Goal: Task Accomplishment & Management: Use online tool/utility

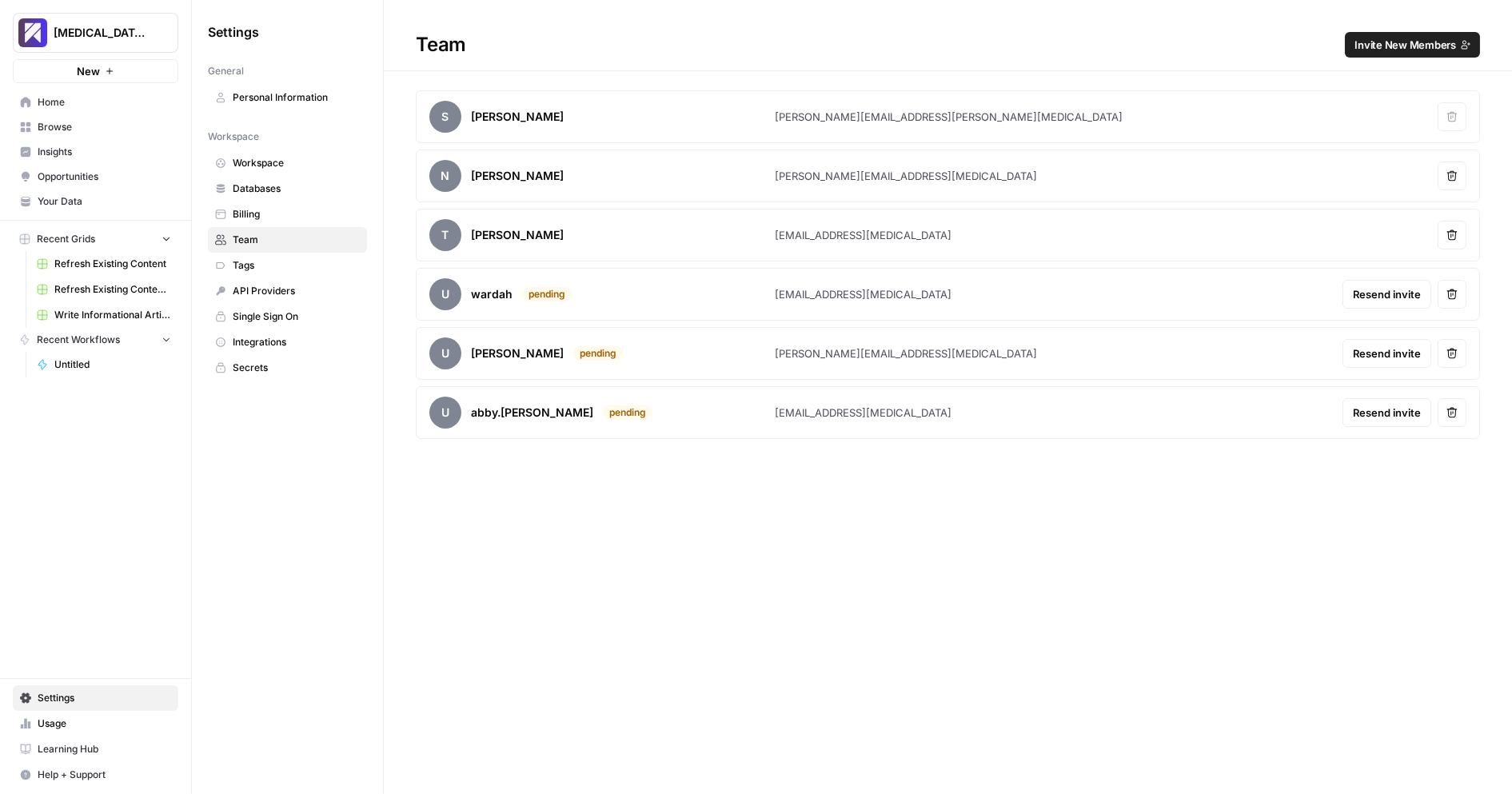
click at [505, 638] on div "Team Invite New Members S [PERSON_NAME] [PERSON_NAME][EMAIL_ADDRESS][PERSON_NAM…" at bounding box center [947, 397] width 1128 height 794
click at [93, 318] on span "Write Informational Article" at bounding box center [112, 314] width 117 height 14
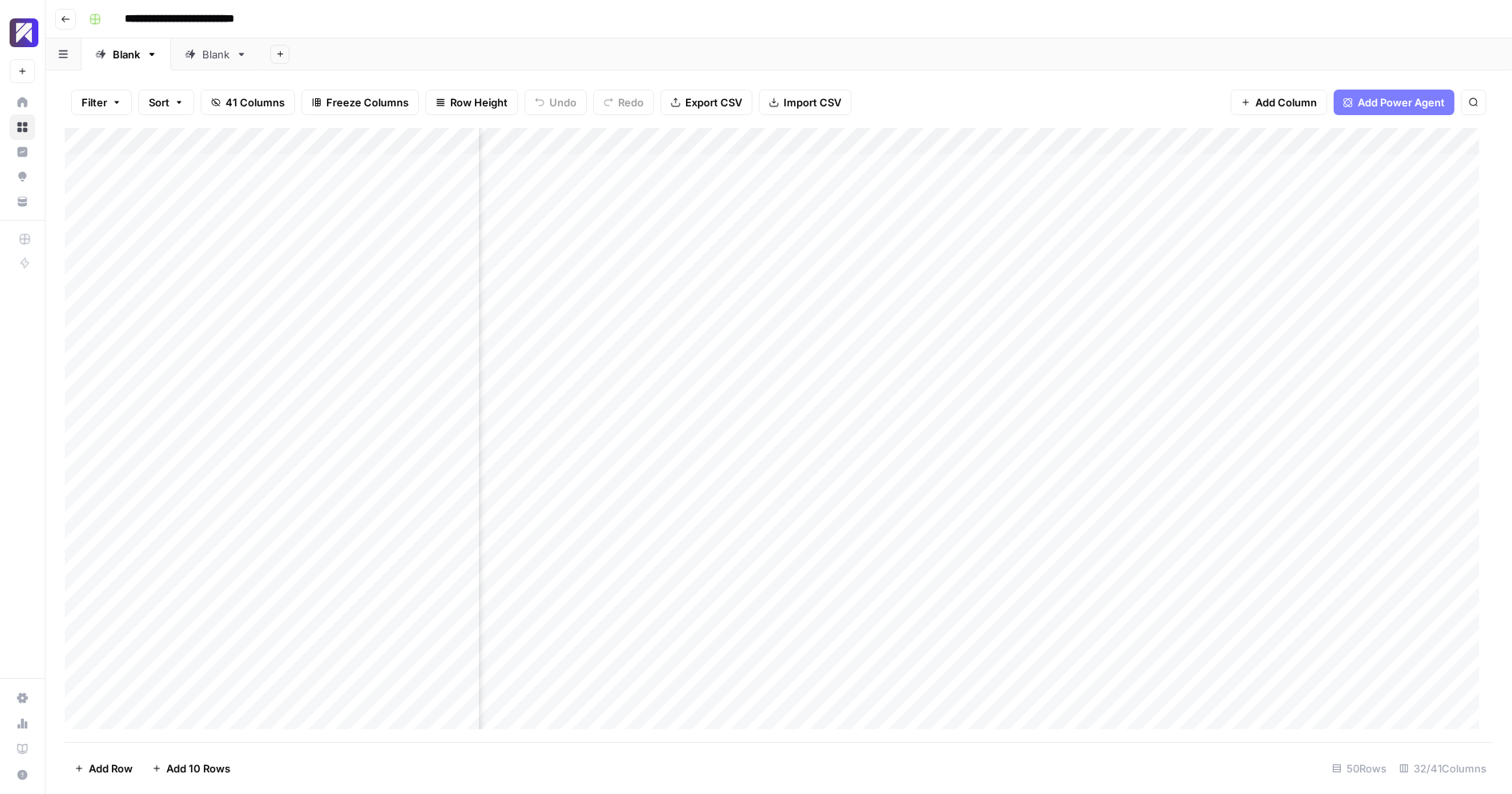
scroll to position [0, 2985]
click at [1031, 138] on div "Add Column" at bounding box center [778, 435] width 1428 height 614
click at [840, 294] on span "Edit Workflow" at bounding box center [881, 297] width 140 height 16
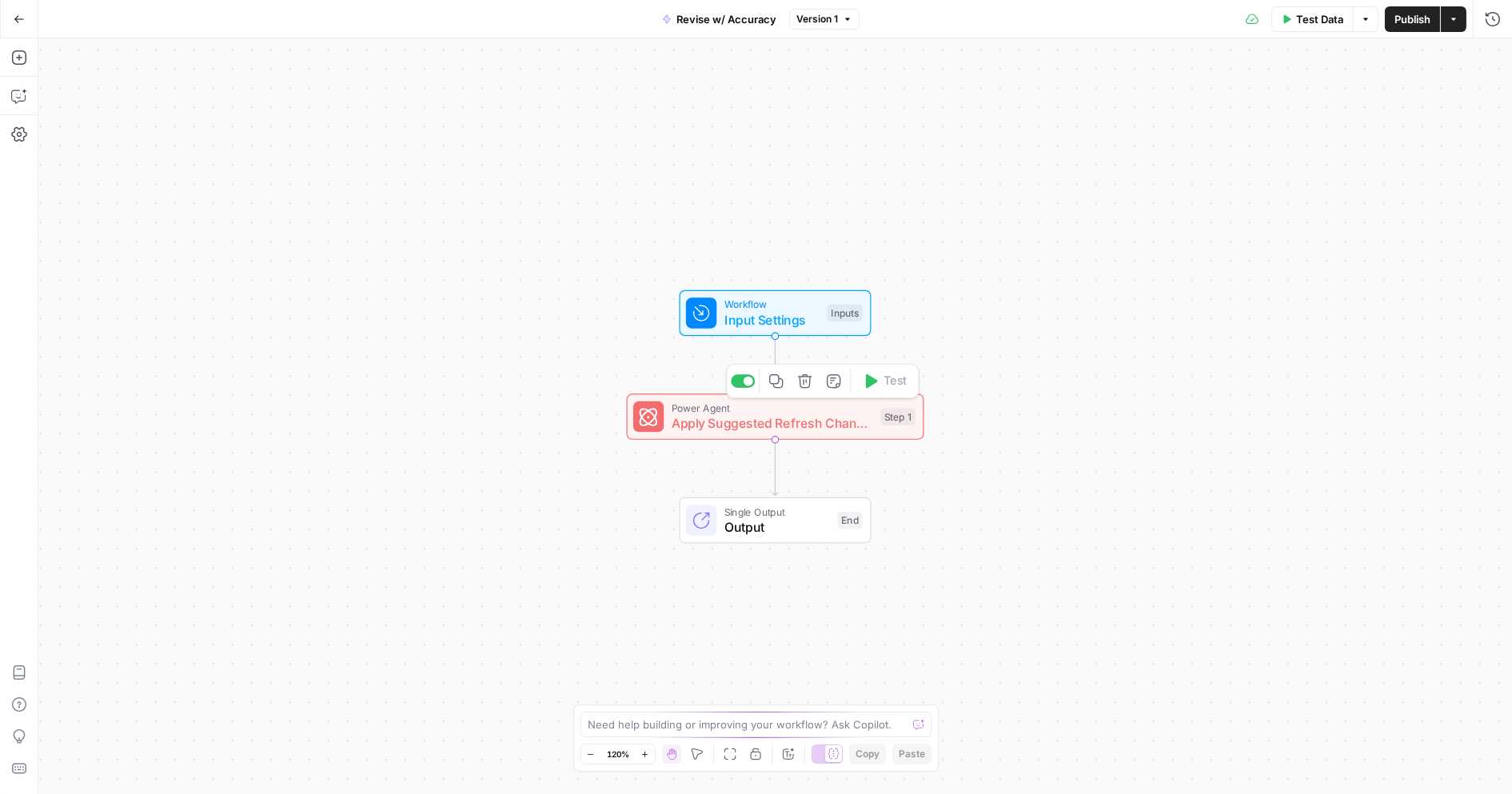
click at [730, 432] on div "Power Agent Apply Suggested Refresh Changes Step 1 Copy step Delete step Add No…" at bounding box center [775, 416] width 297 height 47
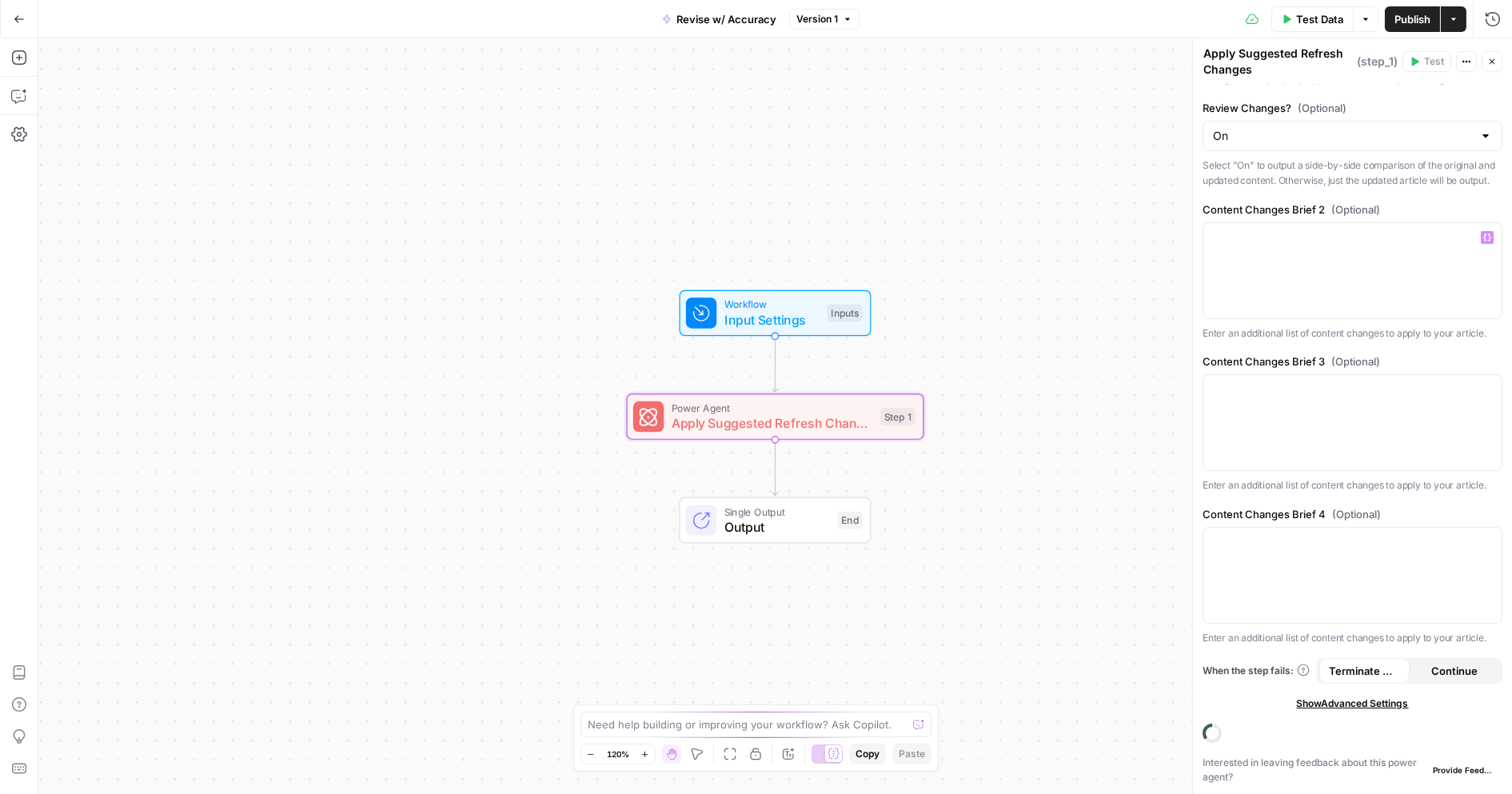
scroll to position [492, 0]
type input "[MEDICAL_DATA]"
click at [1311, 706] on span "Show Advanced Settings" at bounding box center [1353, 703] width 112 height 14
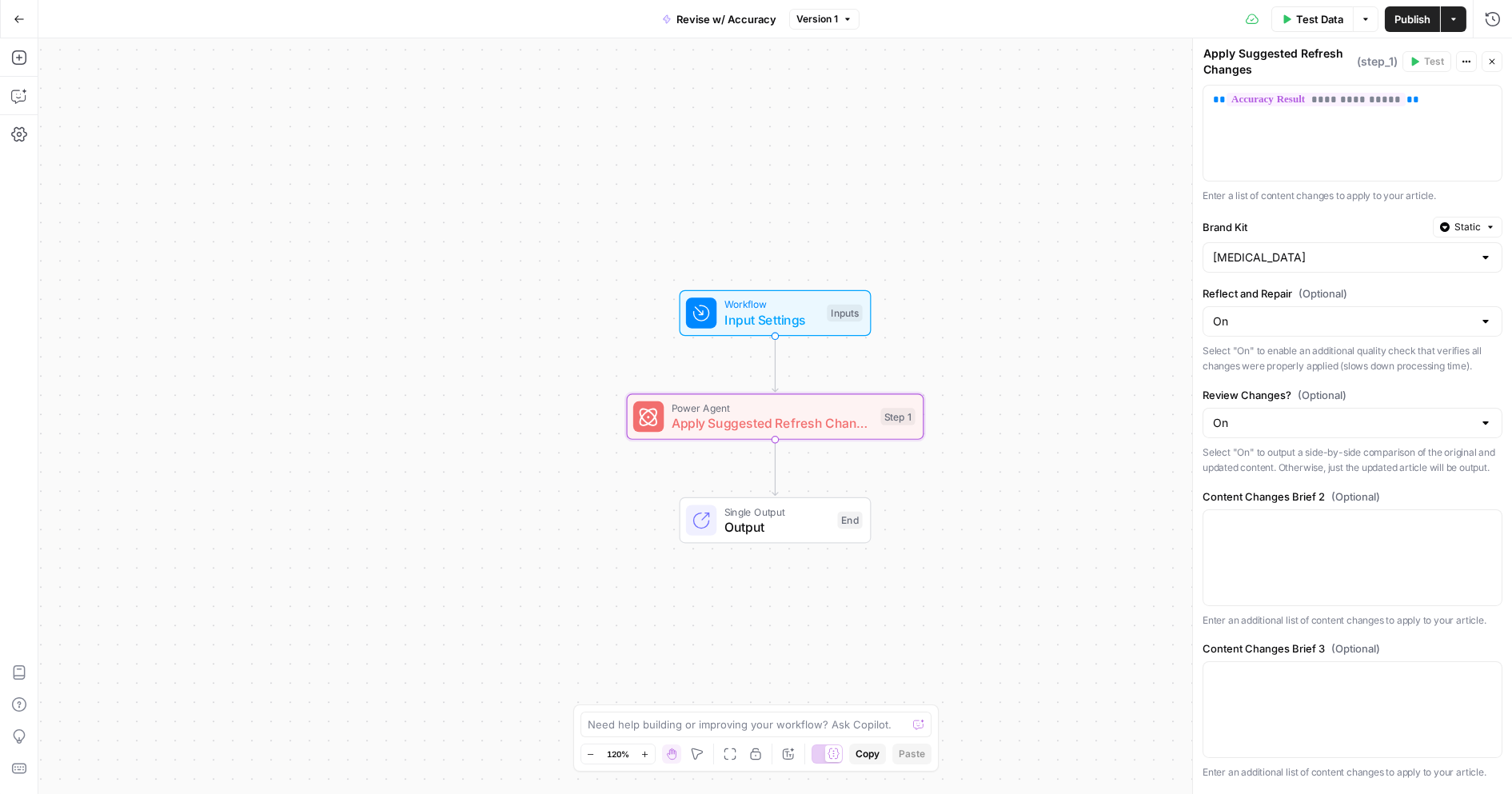
scroll to position [0, 0]
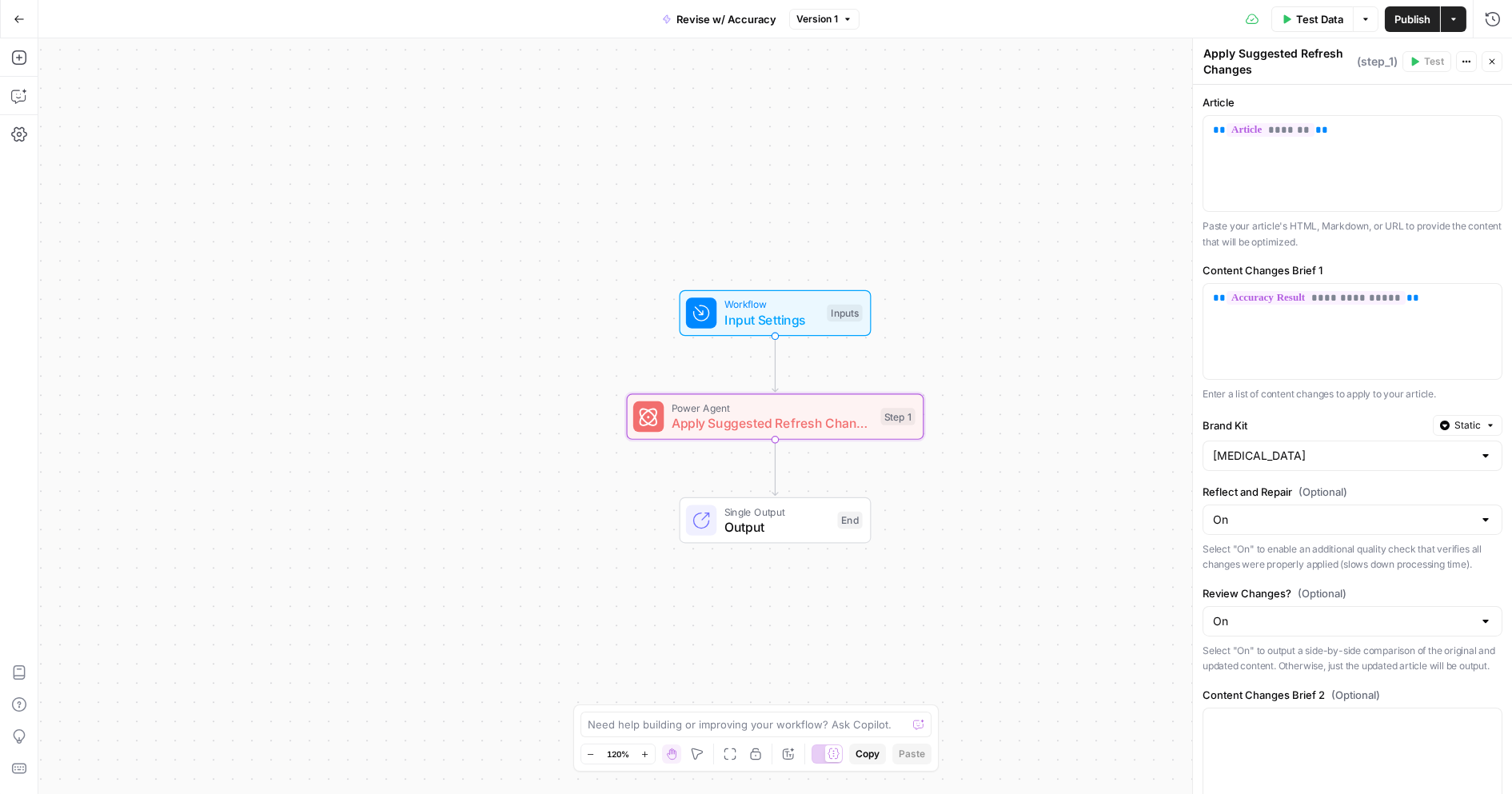
click at [15, 17] on icon "button" at bounding box center [19, 19] width 10 height 8
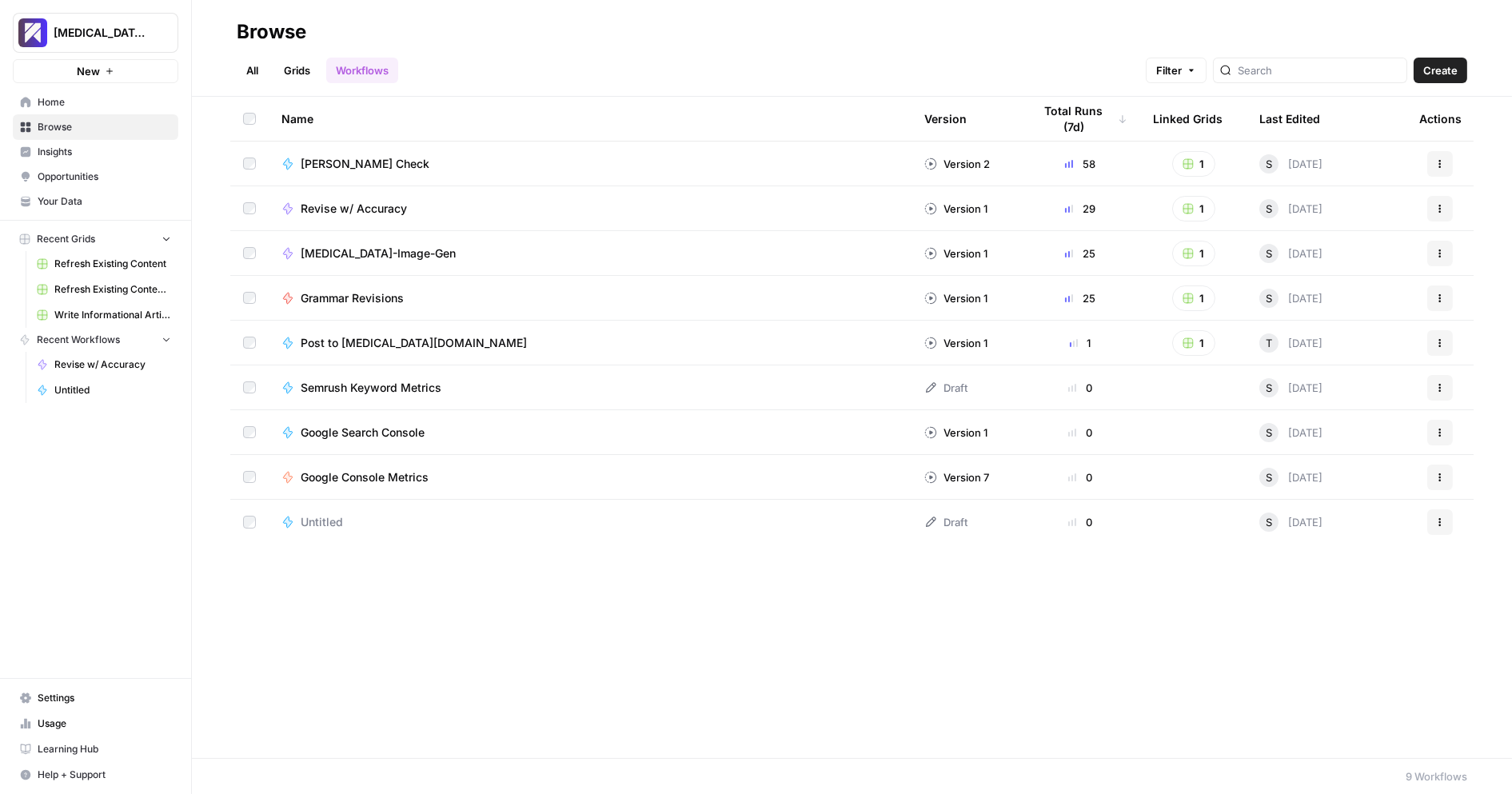
click at [388, 165] on span "Claude Accuracy Check" at bounding box center [364, 163] width 128 height 16
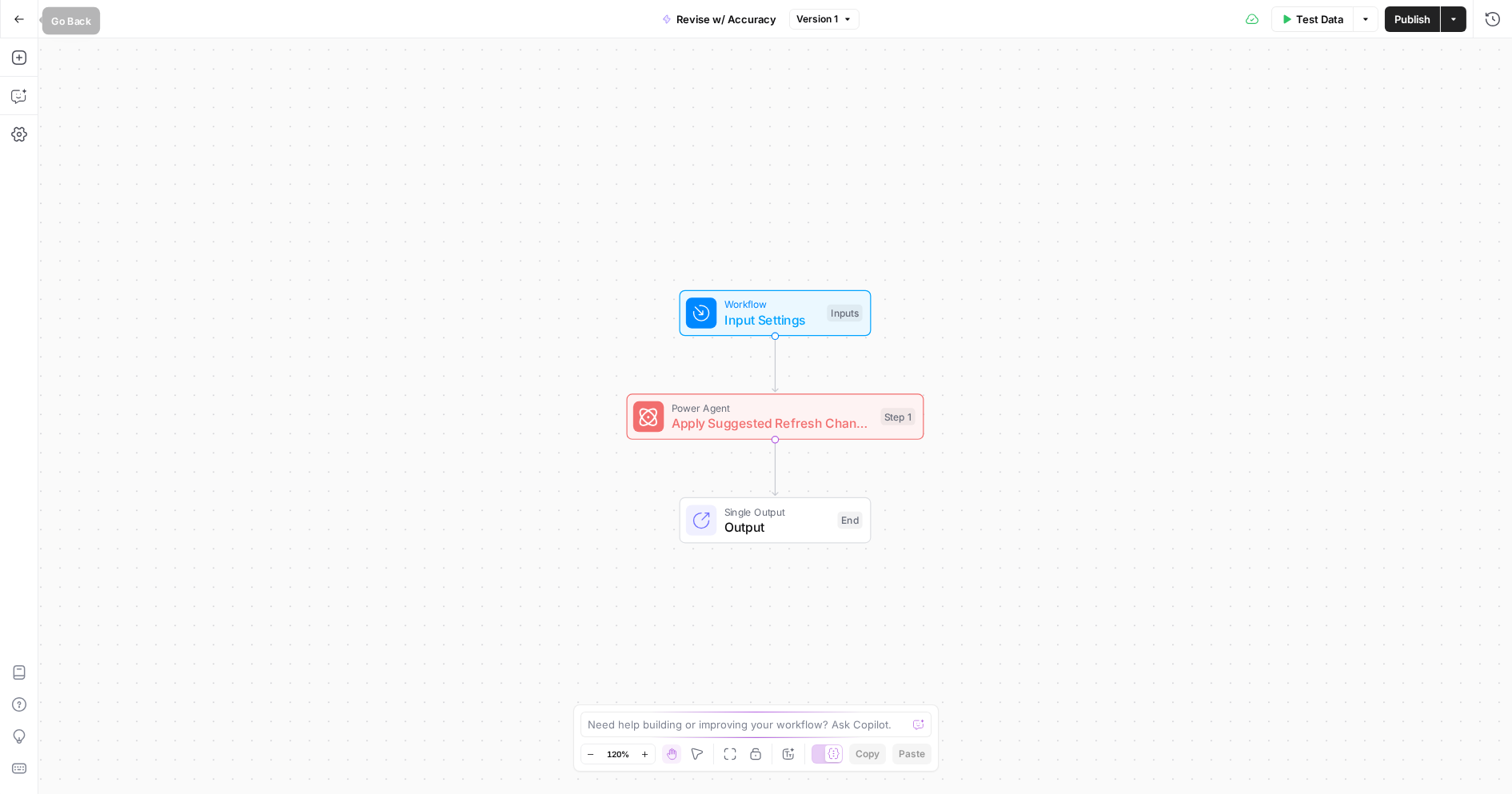
click at [25, 12] on button "Go Back" at bounding box center [19, 19] width 29 height 28
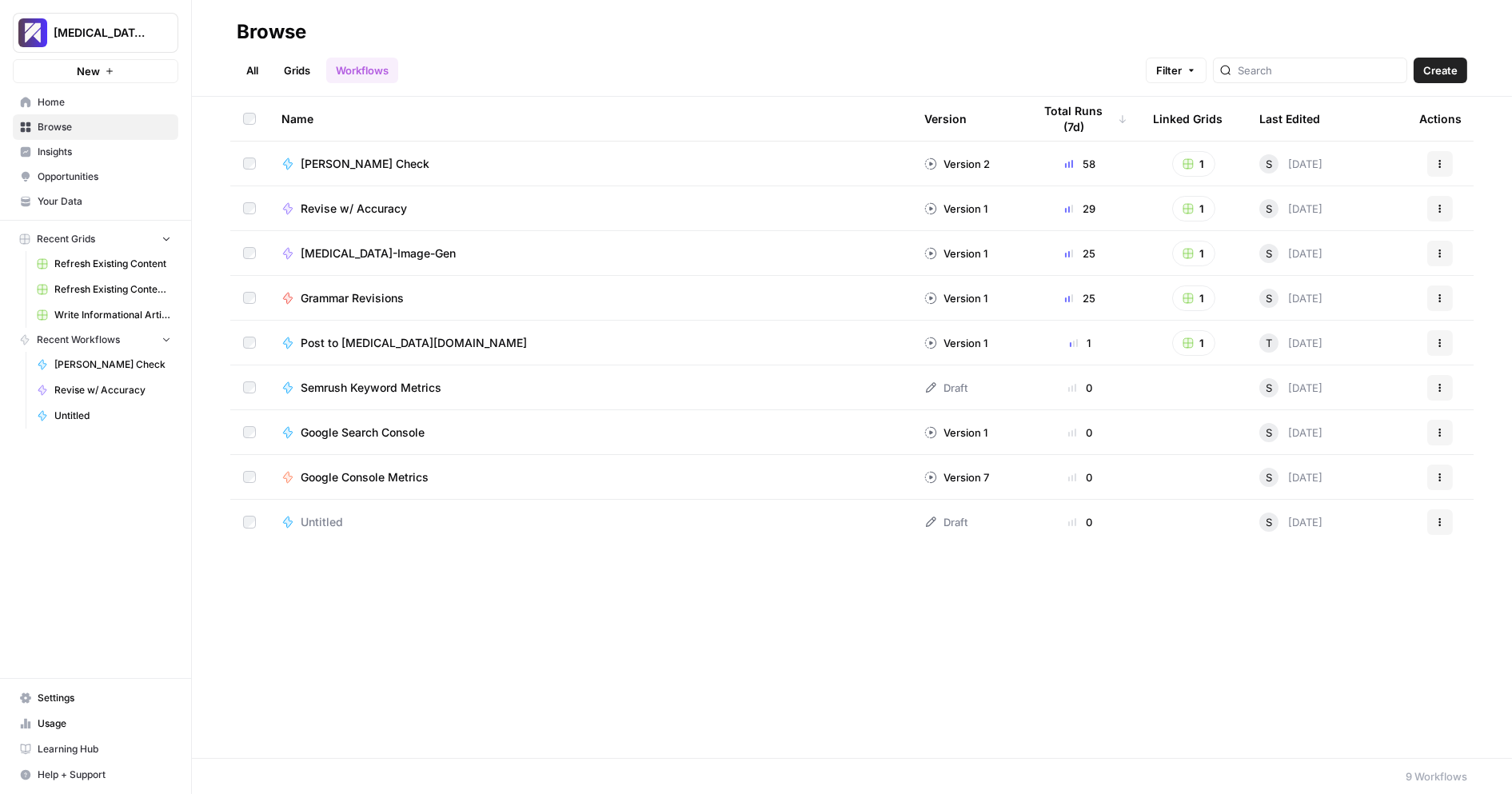
click at [97, 317] on span "Write Informational Article" at bounding box center [112, 314] width 117 height 14
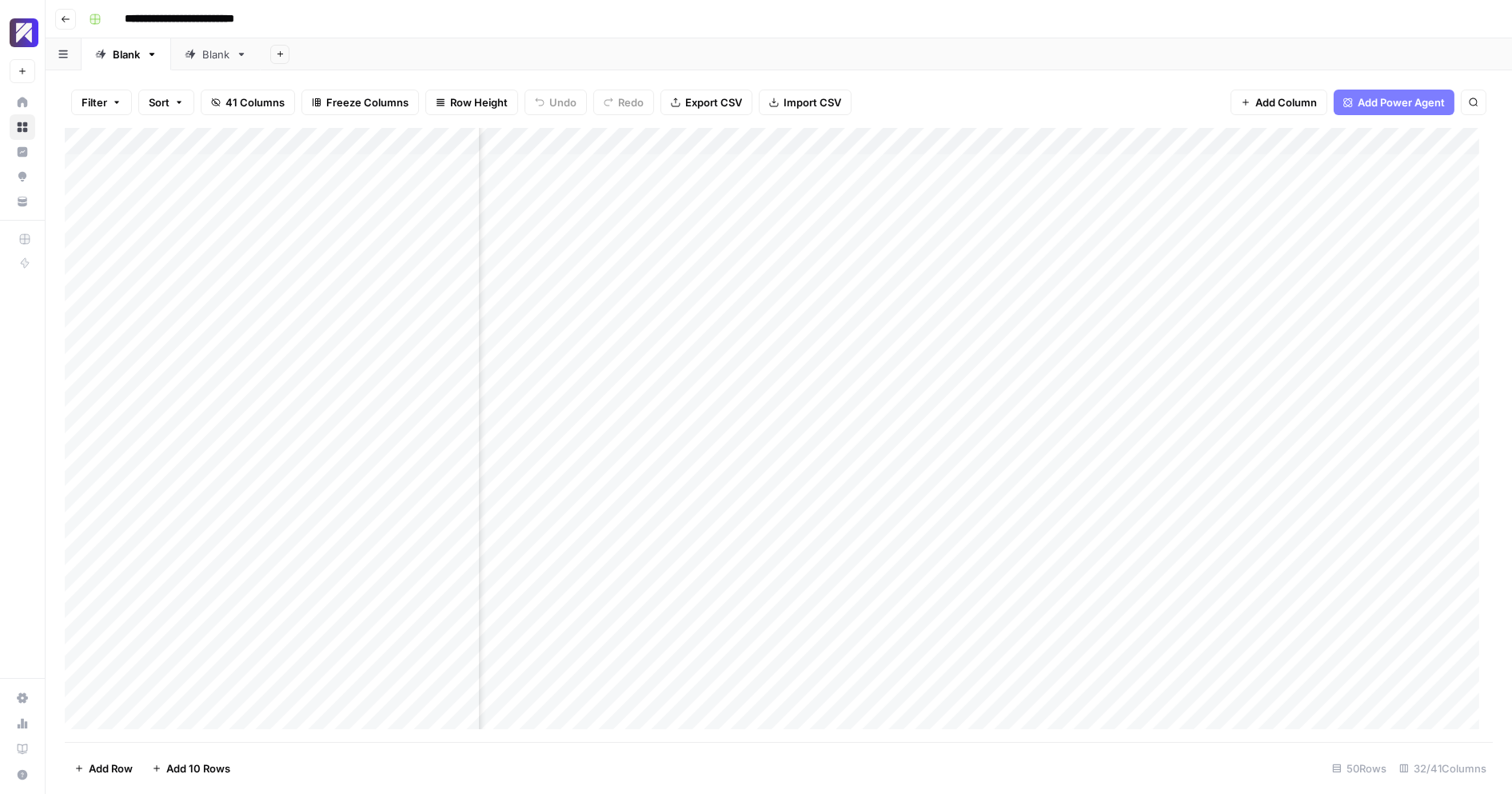
scroll to position [0, 2375]
click at [775, 142] on div "Add Column" at bounding box center [778, 435] width 1428 height 614
click at [921, 165] on div "Add Column" at bounding box center [778, 435] width 1428 height 614
click at [1110, 175] on div "Add Column" at bounding box center [778, 435] width 1428 height 614
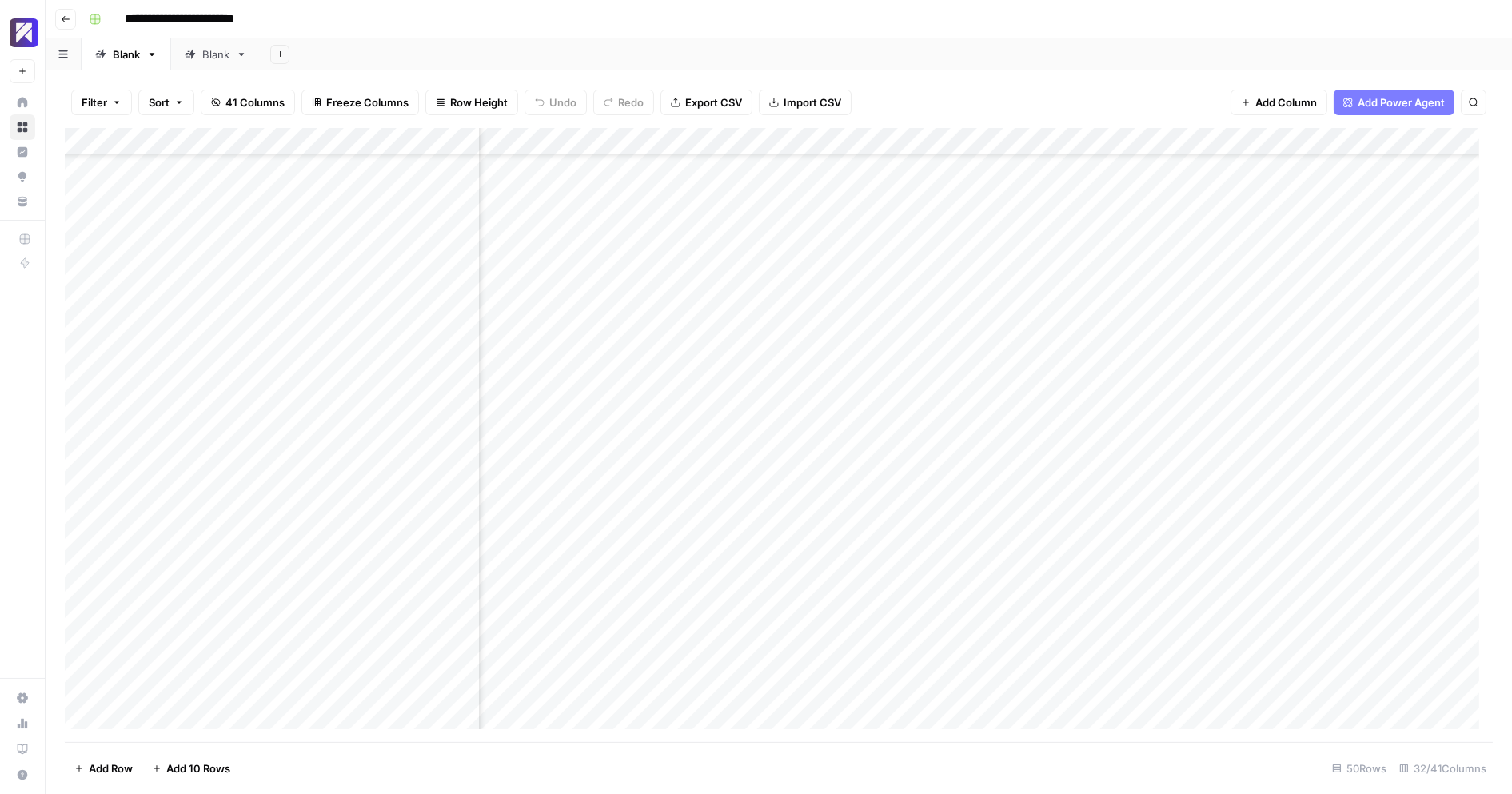
click at [237, 602] on div "Add Column" at bounding box center [778, 435] width 1428 height 614
click at [568, 601] on div "Add Column" at bounding box center [778, 435] width 1428 height 614
click at [1215, 609] on div "Add Column" at bounding box center [778, 435] width 1428 height 614
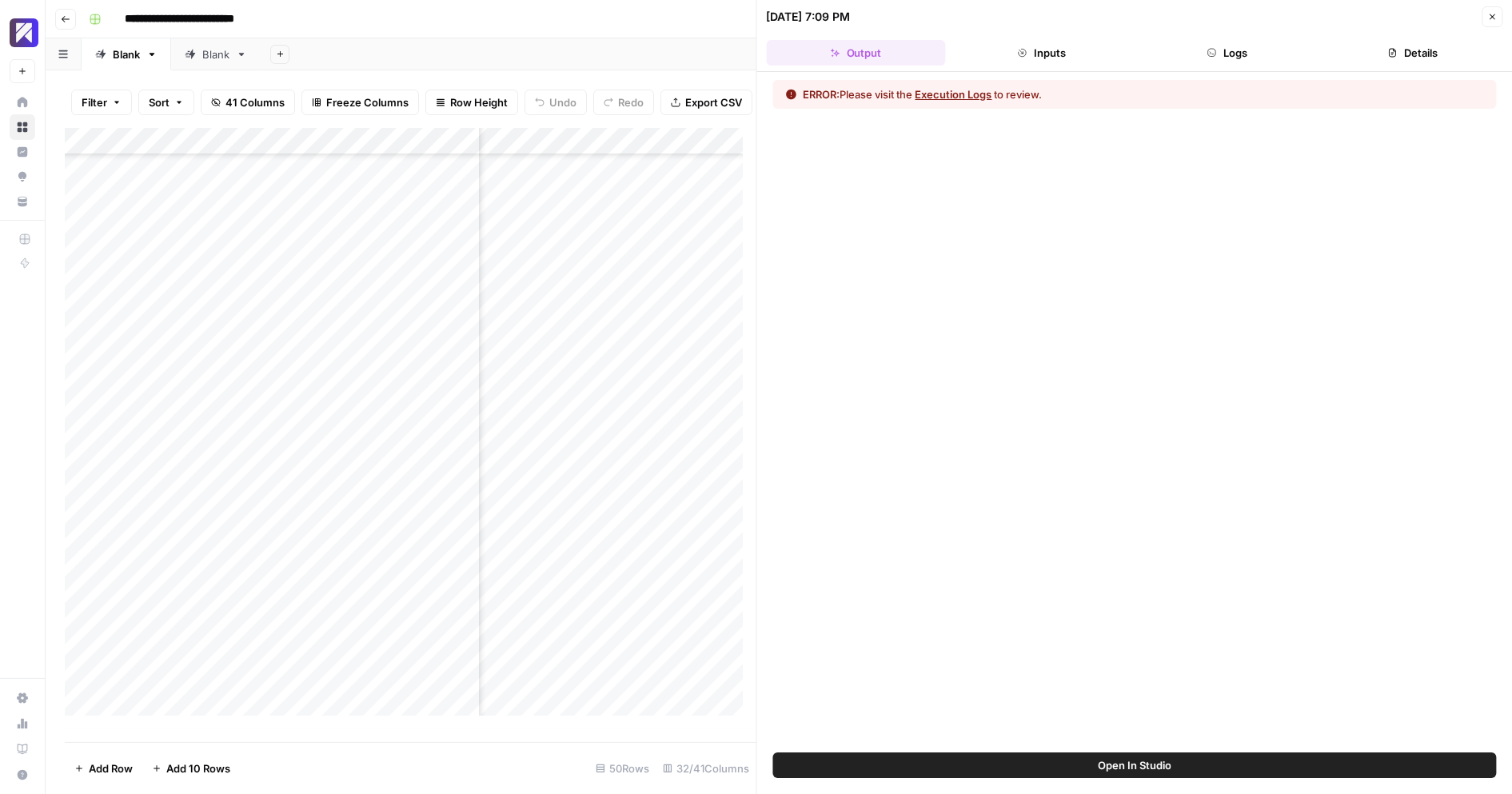
click at [973, 93] on button "Execution Logs" at bounding box center [953, 94] width 77 height 16
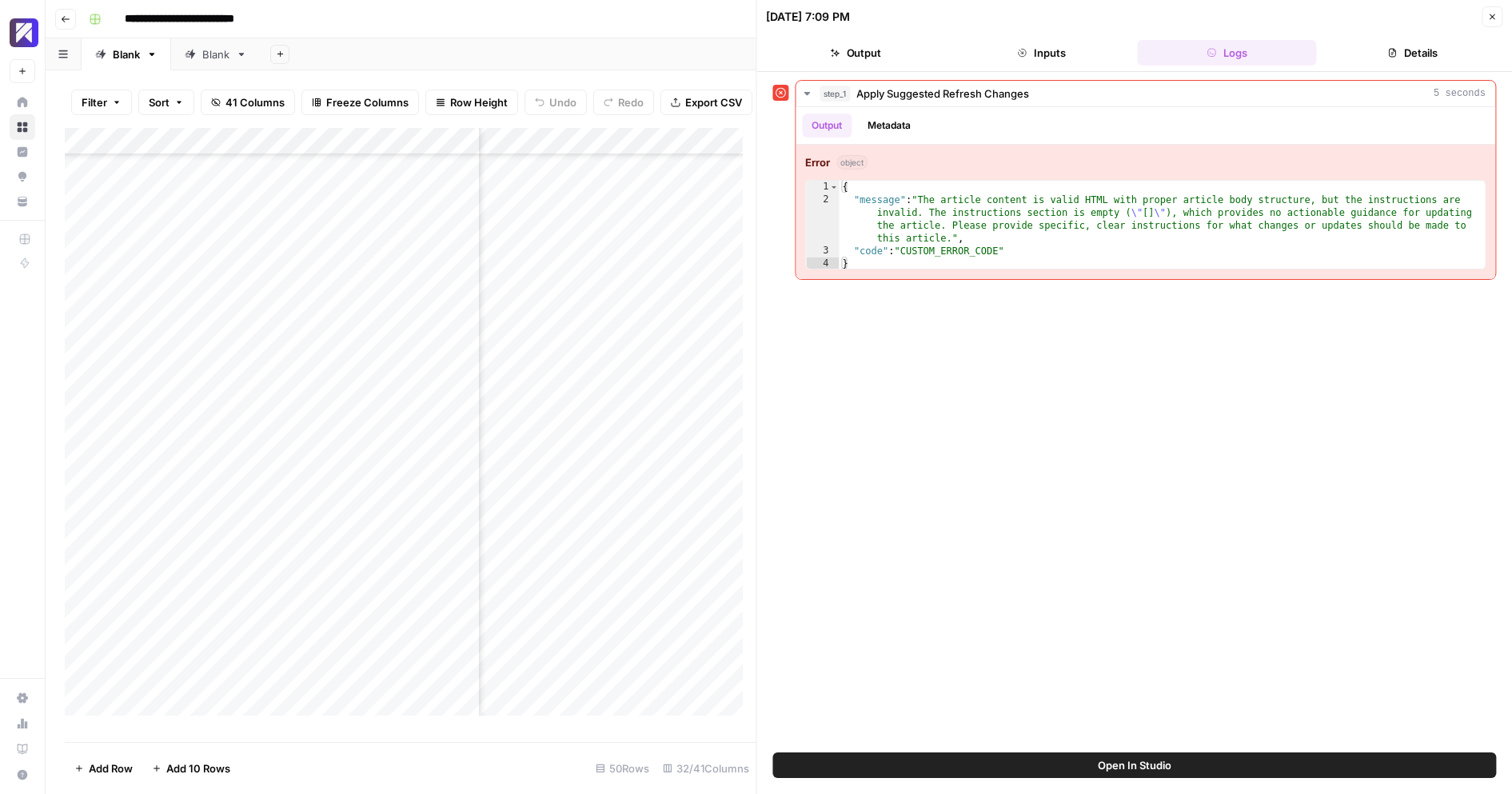
scroll to position [809, 1990]
click at [1497, 18] on icon "button" at bounding box center [1492, 17] width 10 height 9
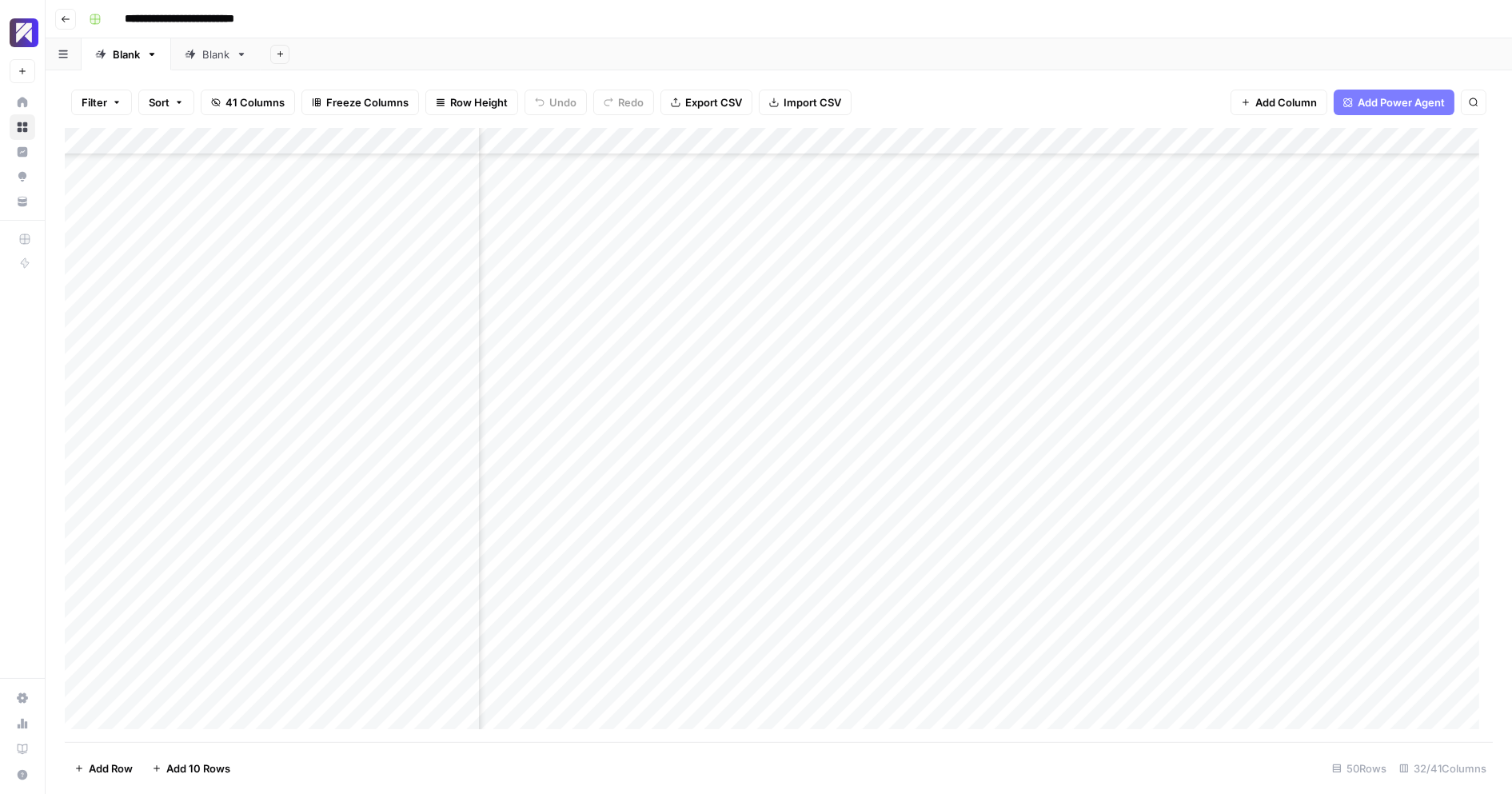
scroll to position [809, 2504]
click at [1160, 605] on div "Add Column" at bounding box center [778, 435] width 1428 height 614
click at [1223, 614] on div "Add Column" at bounding box center [778, 435] width 1428 height 614
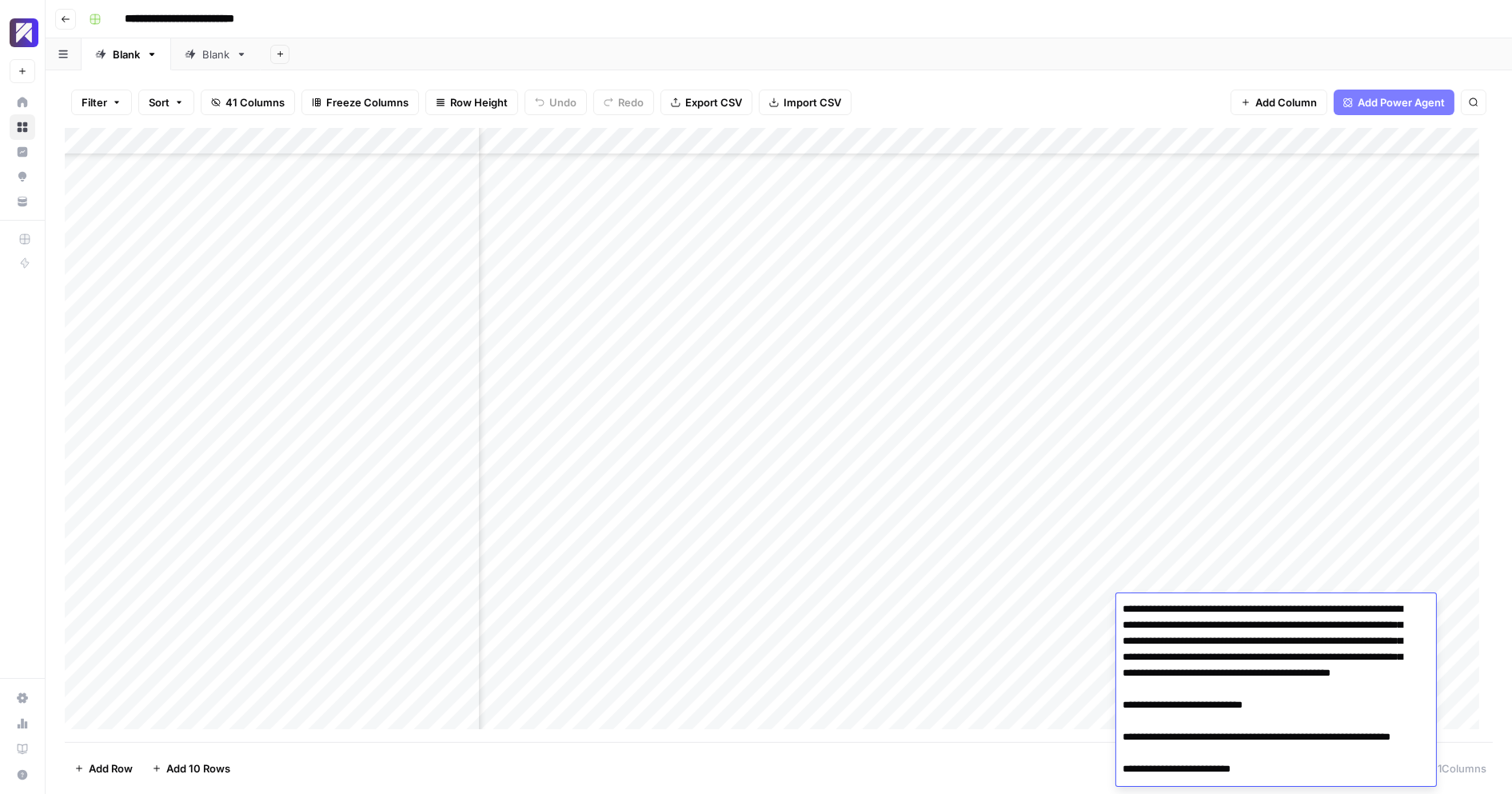
scroll to position [2327, 0]
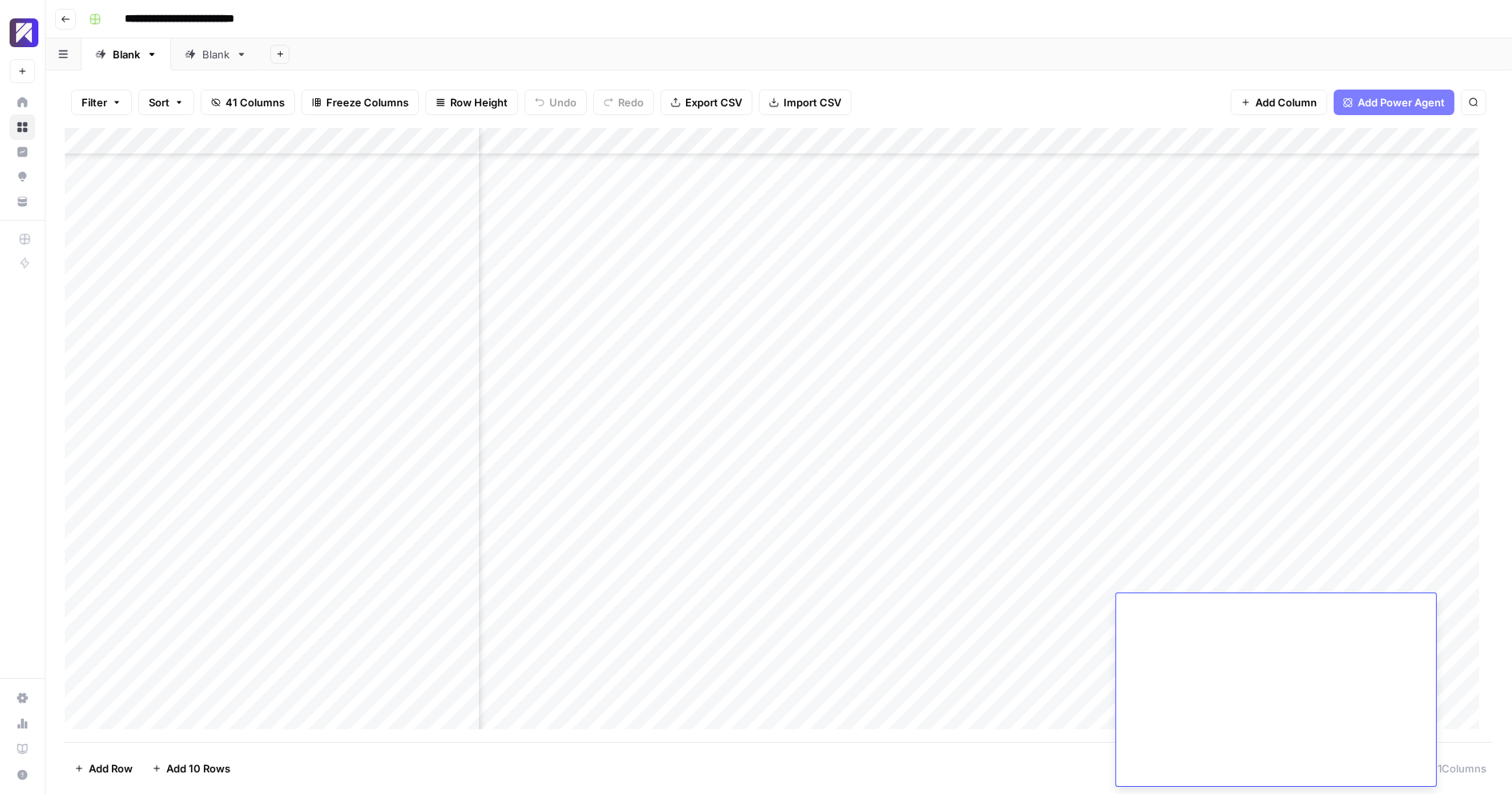
click at [1182, 514] on div "Add Column" at bounding box center [778, 435] width 1428 height 614
click at [1155, 584] on div "Add Column" at bounding box center [778, 435] width 1428 height 614
click at [1153, 608] on div "Add Column" at bounding box center [778, 435] width 1428 height 614
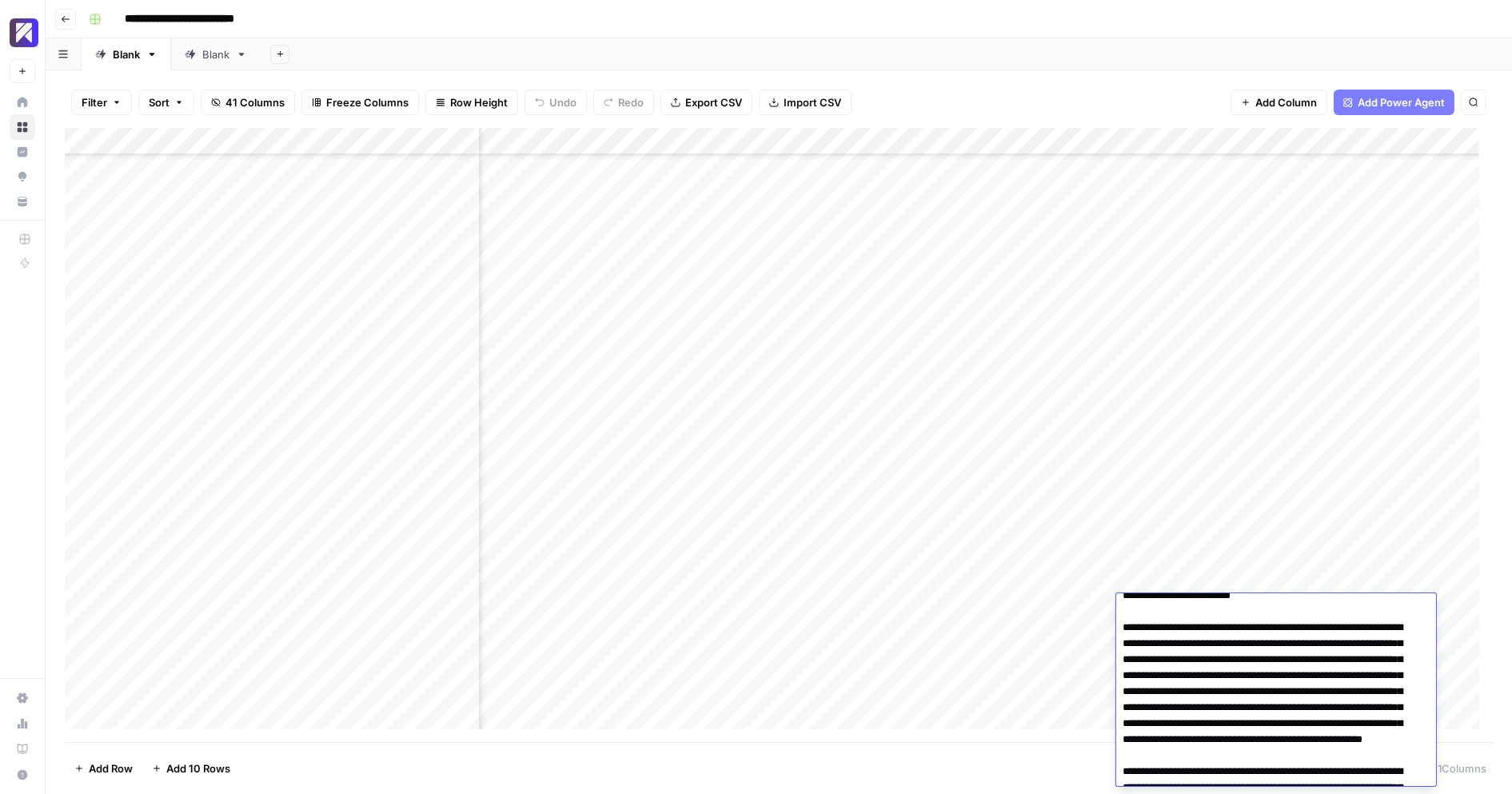
scroll to position [0, 0]
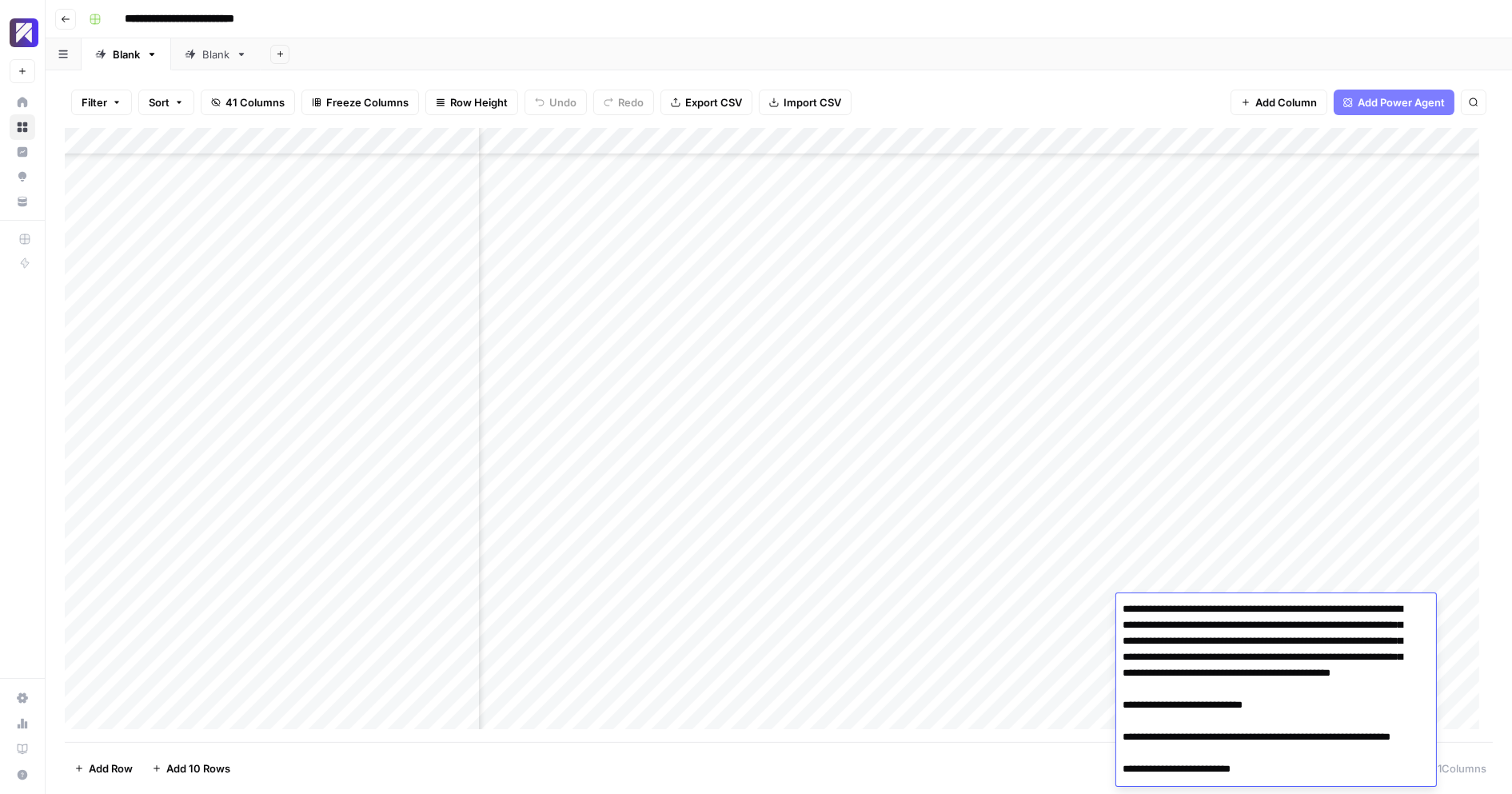
click at [1169, 570] on div "Add Column" at bounding box center [778, 435] width 1428 height 614
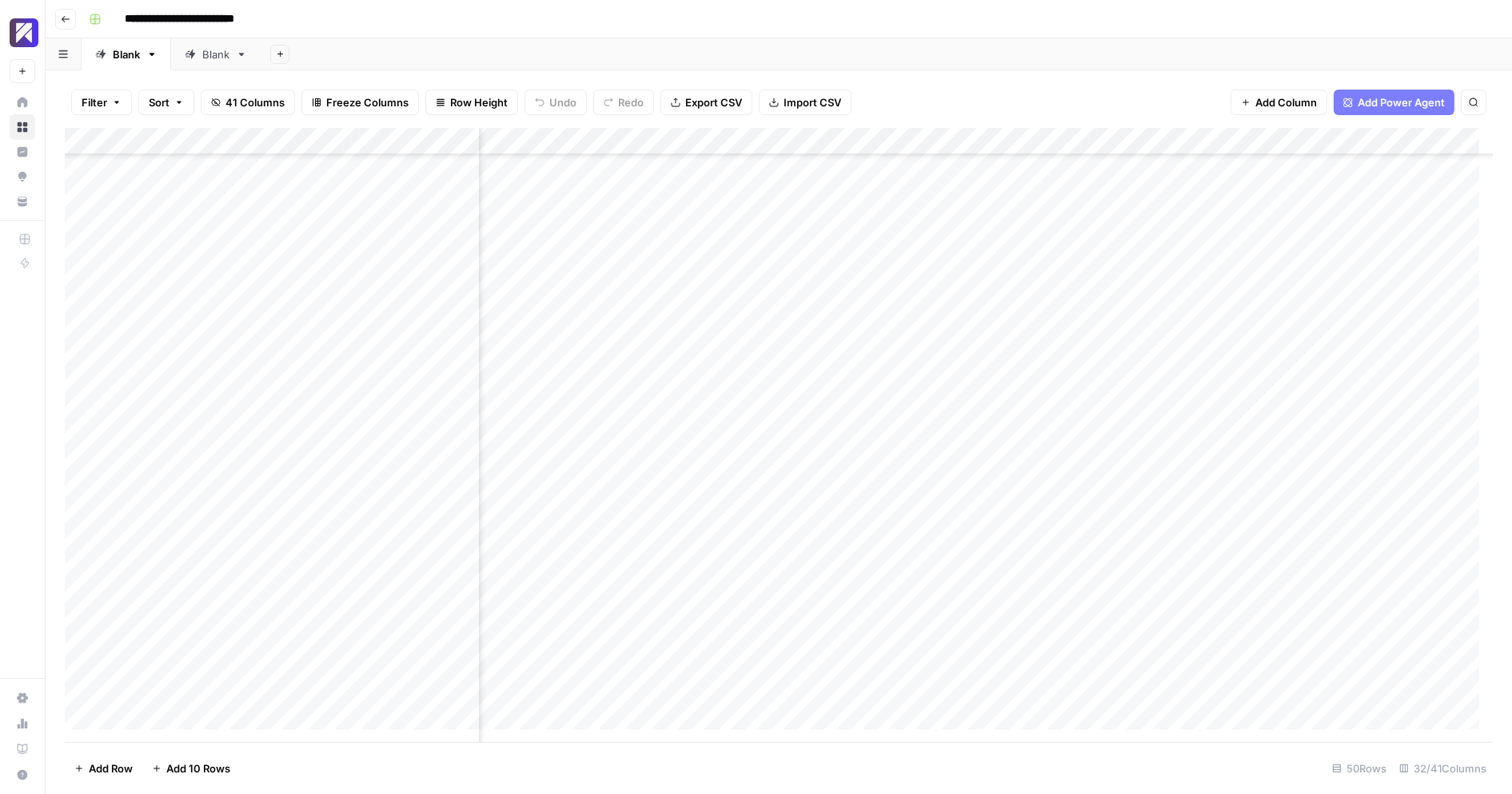
scroll to position [797, 2504]
